Goal: Transaction & Acquisition: Purchase product/service

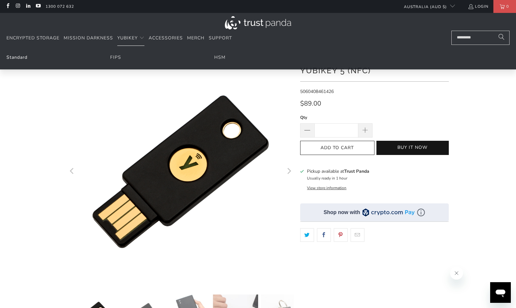
click at [20, 58] on link "Standard" at bounding box center [16, 57] width 21 height 6
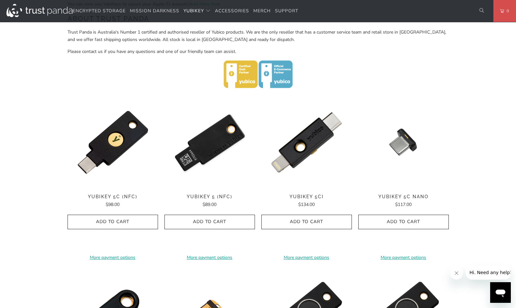
scroll to position [258, 0]
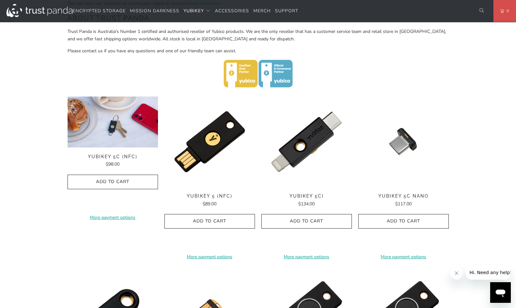
click at [101, 153] on div "**********" at bounding box center [113, 178] width 91 height 163
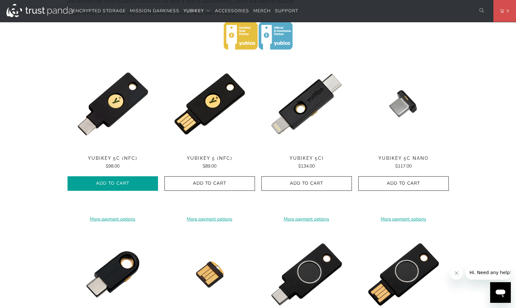
scroll to position [296, 0]
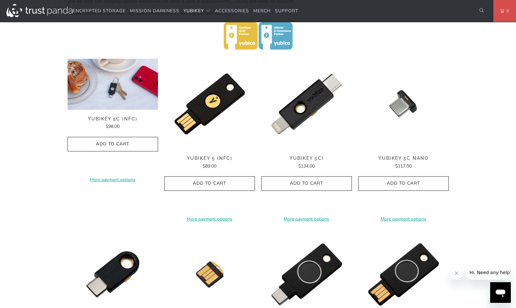
click at [113, 93] on img at bounding box center [113, 84] width 91 height 51
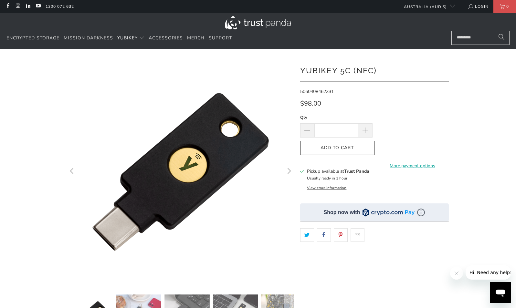
click at [329, 188] on button "View store information" at bounding box center [326, 188] width 39 height 5
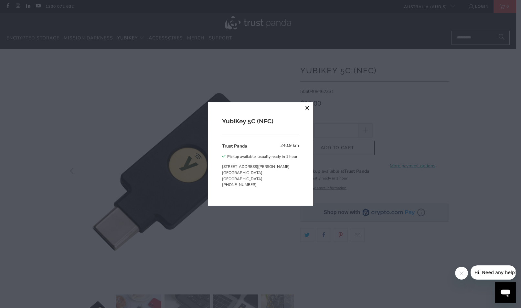
click at [307, 108] on button "close" at bounding box center [308, 108] width 12 height 12
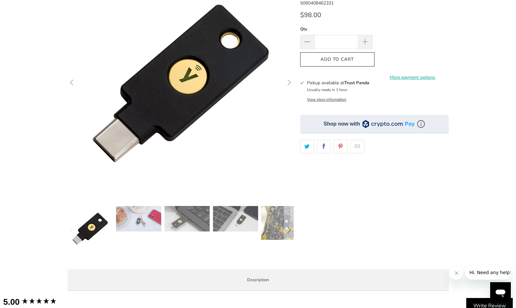
scroll to position [90, 0]
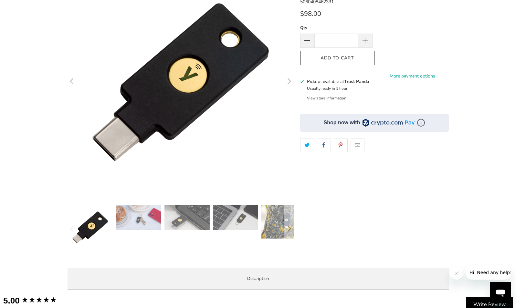
click at [328, 99] on button "View store information" at bounding box center [326, 98] width 39 height 5
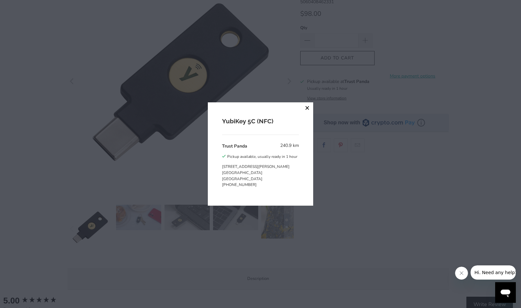
click at [307, 108] on button "close" at bounding box center [308, 108] width 12 height 12
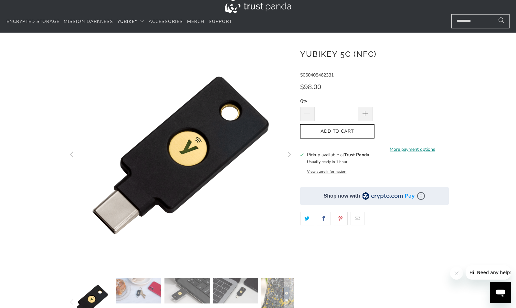
scroll to position [0, 0]
